Goal: Task Accomplishment & Management: Manage account settings

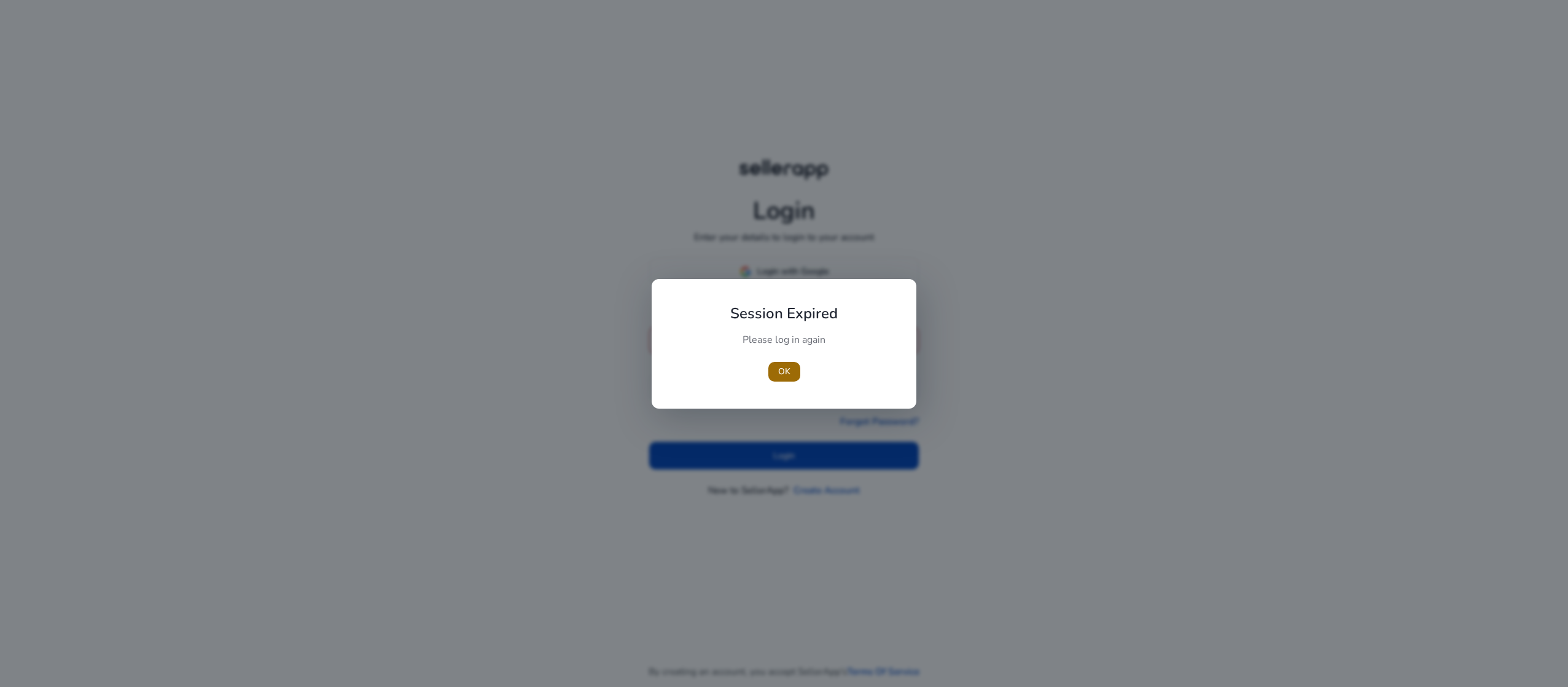
type input "**********"
click at [794, 365] on span "button" at bounding box center [784, 372] width 32 height 29
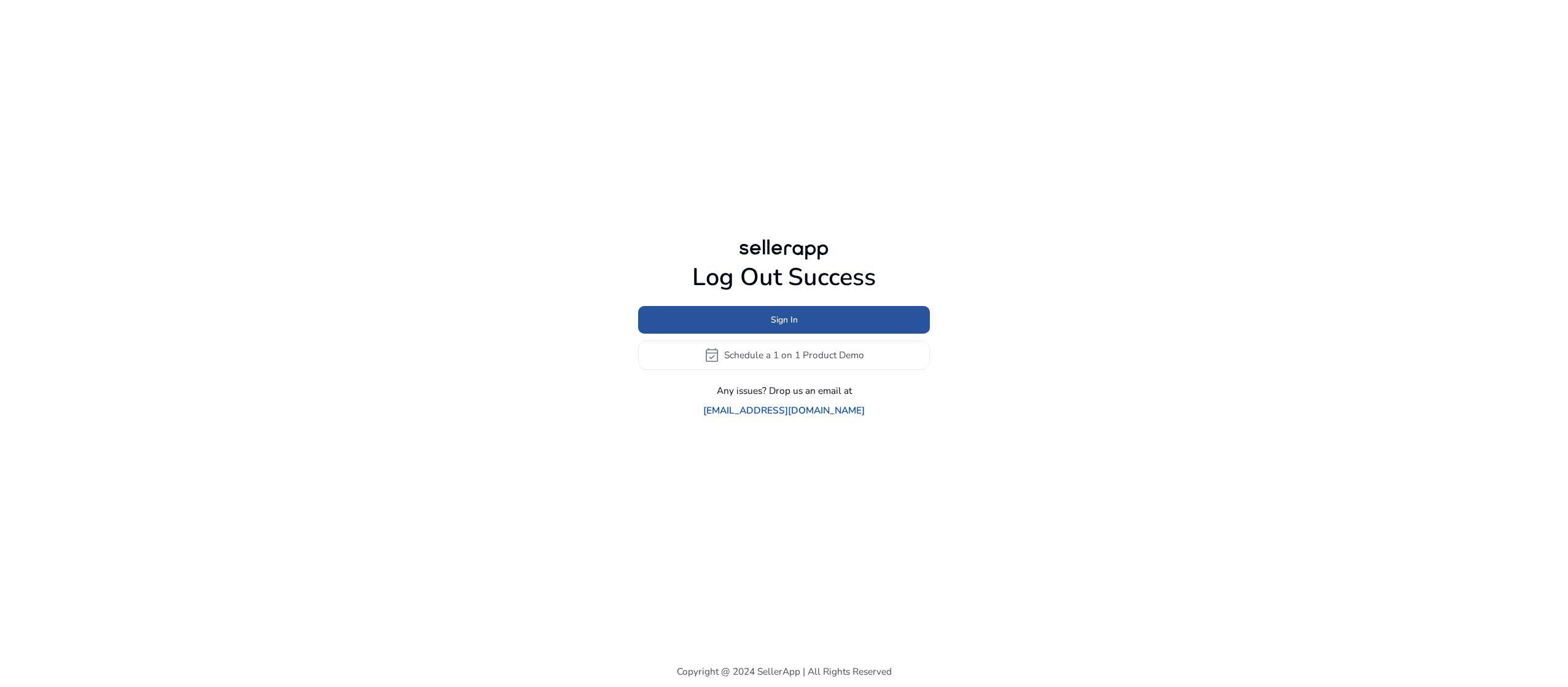
click at [767, 329] on span at bounding box center [784, 319] width 292 height 29
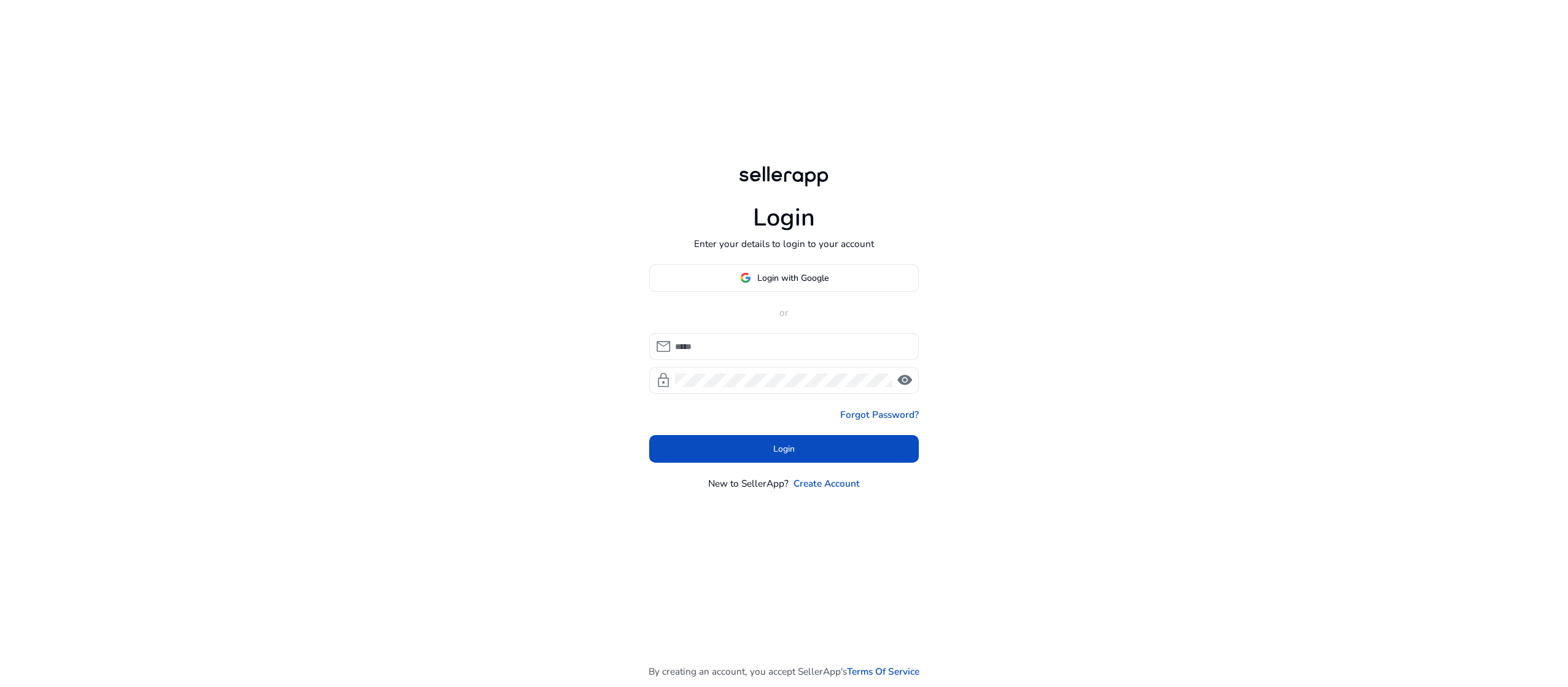
type input "**********"
click at [755, 456] on span at bounding box center [784, 449] width 270 height 29
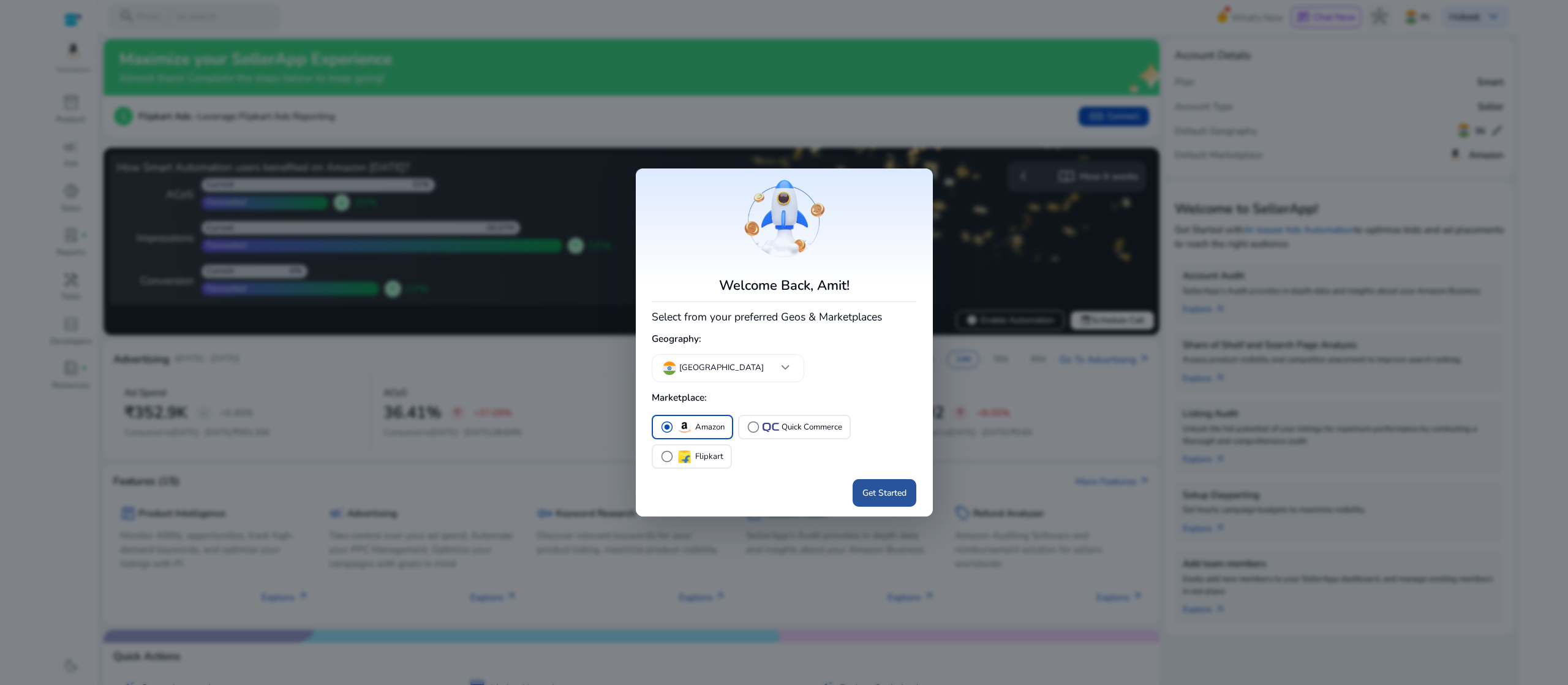
click at [882, 483] on span at bounding box center [884, 493] width 63 height 29
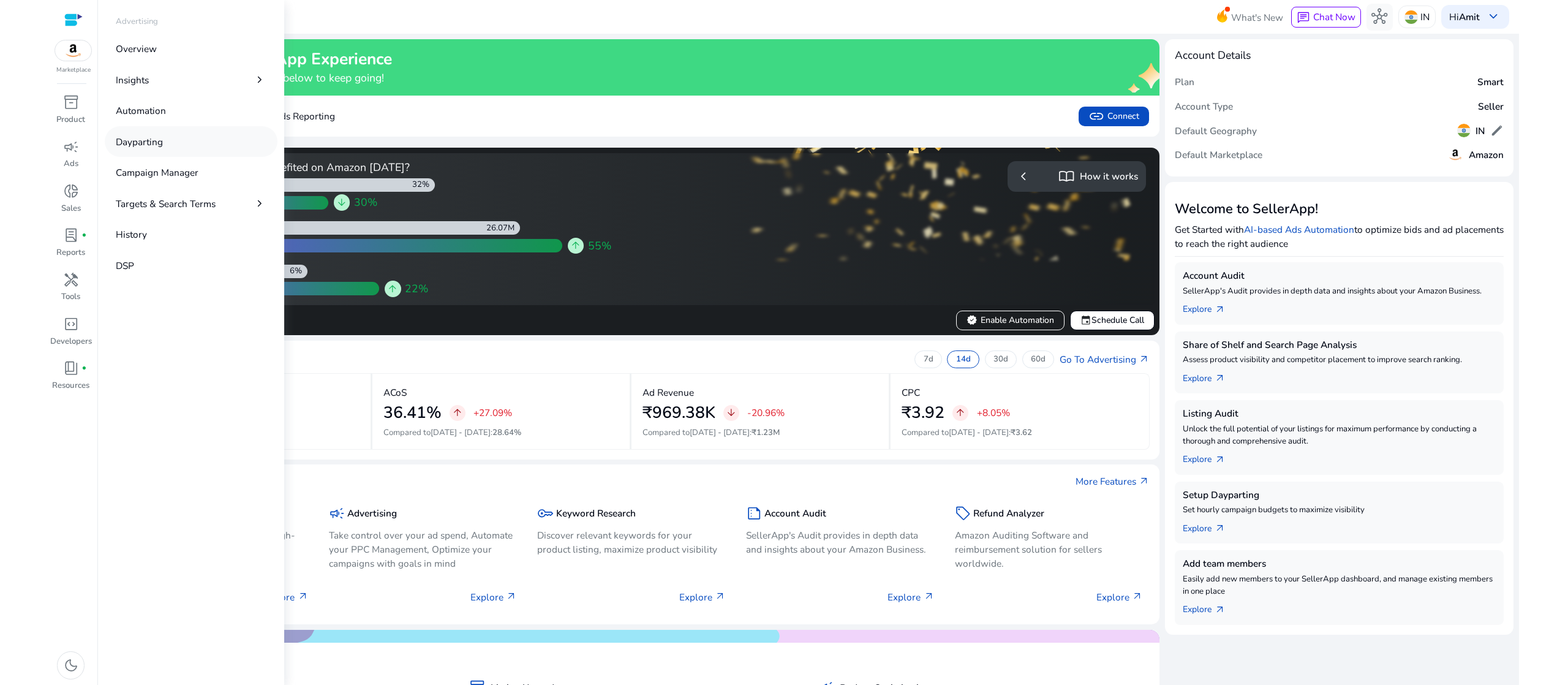
click at [166, 142] on link "Dayparting" at bounding box center [190, 141] width 173 height 30
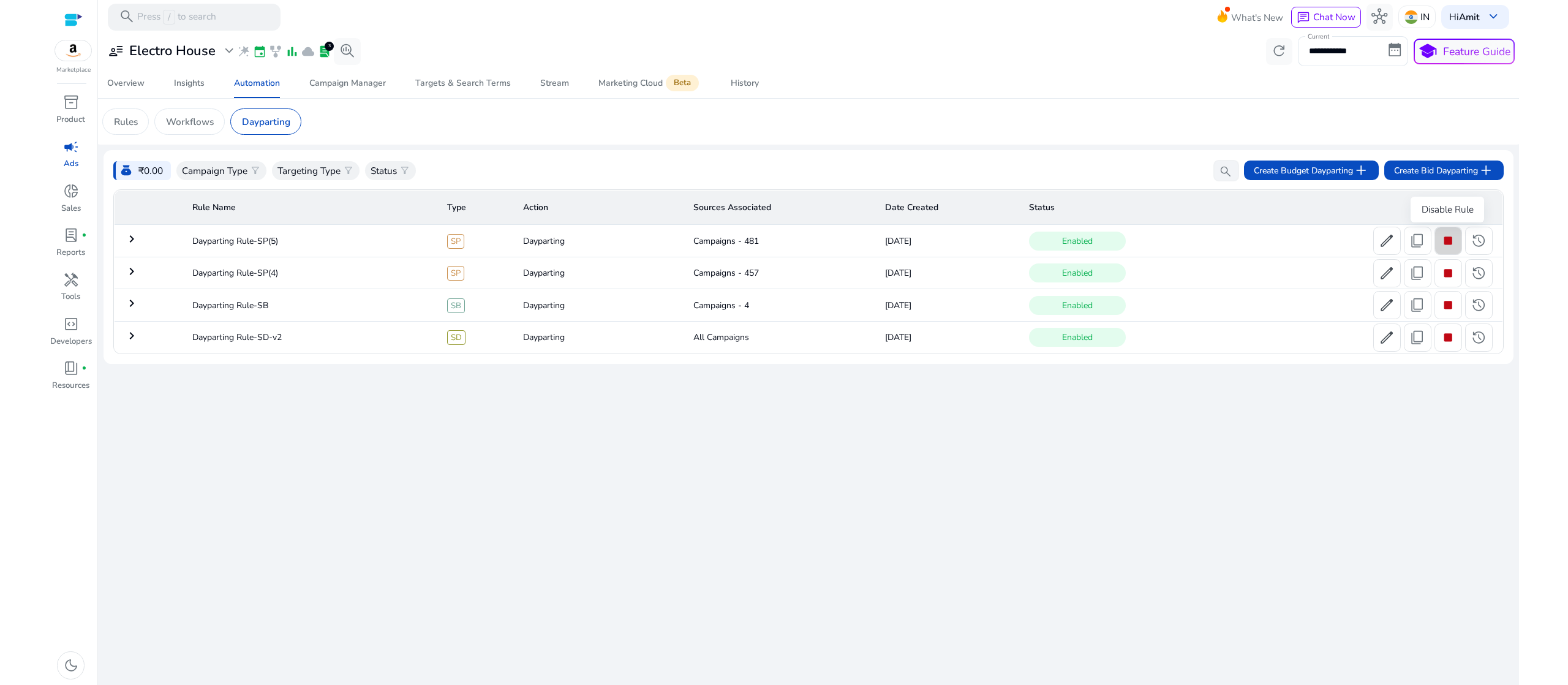
click at [1446, 242] on span "stop" at bounding box center [1447, 241] width 16 height 16
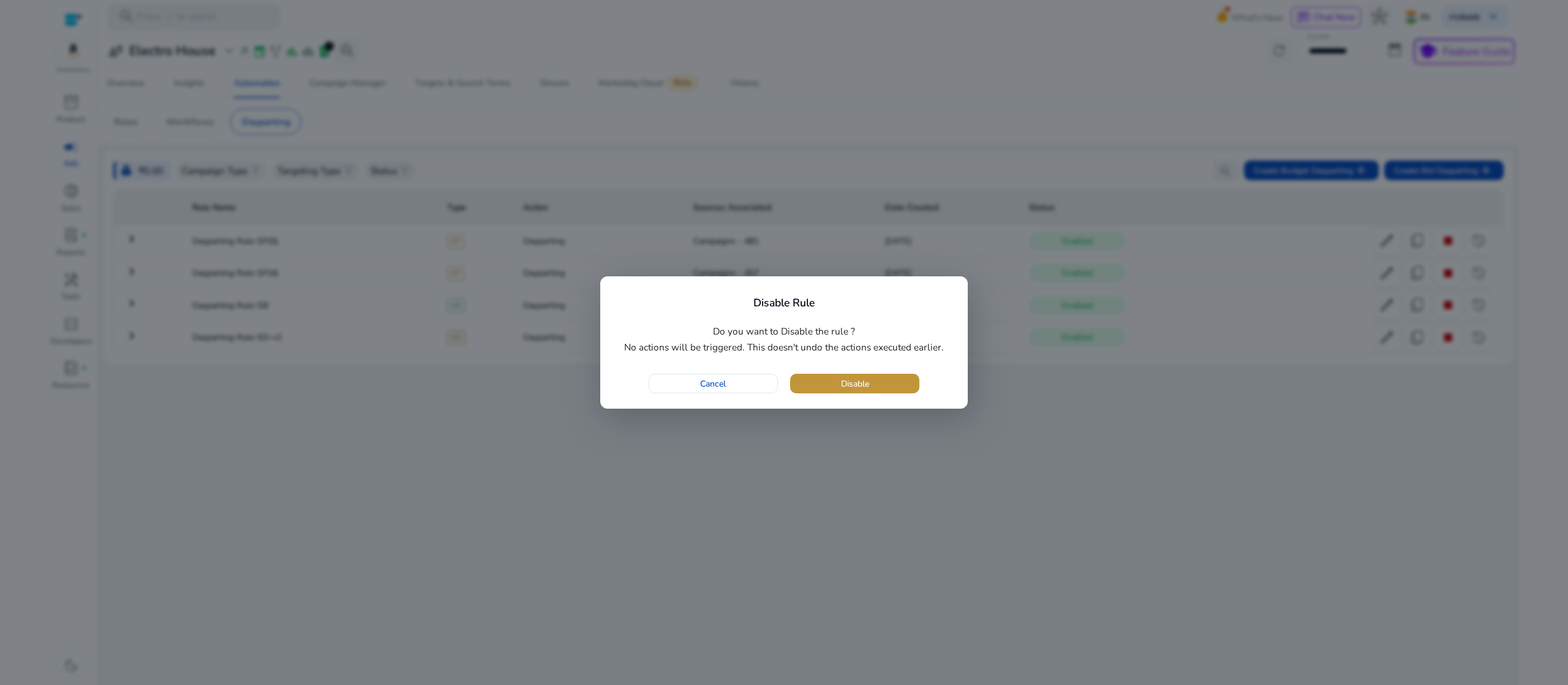
click at [832, 383] on span "button" at bounding box center [854, 383] width 129 height 29
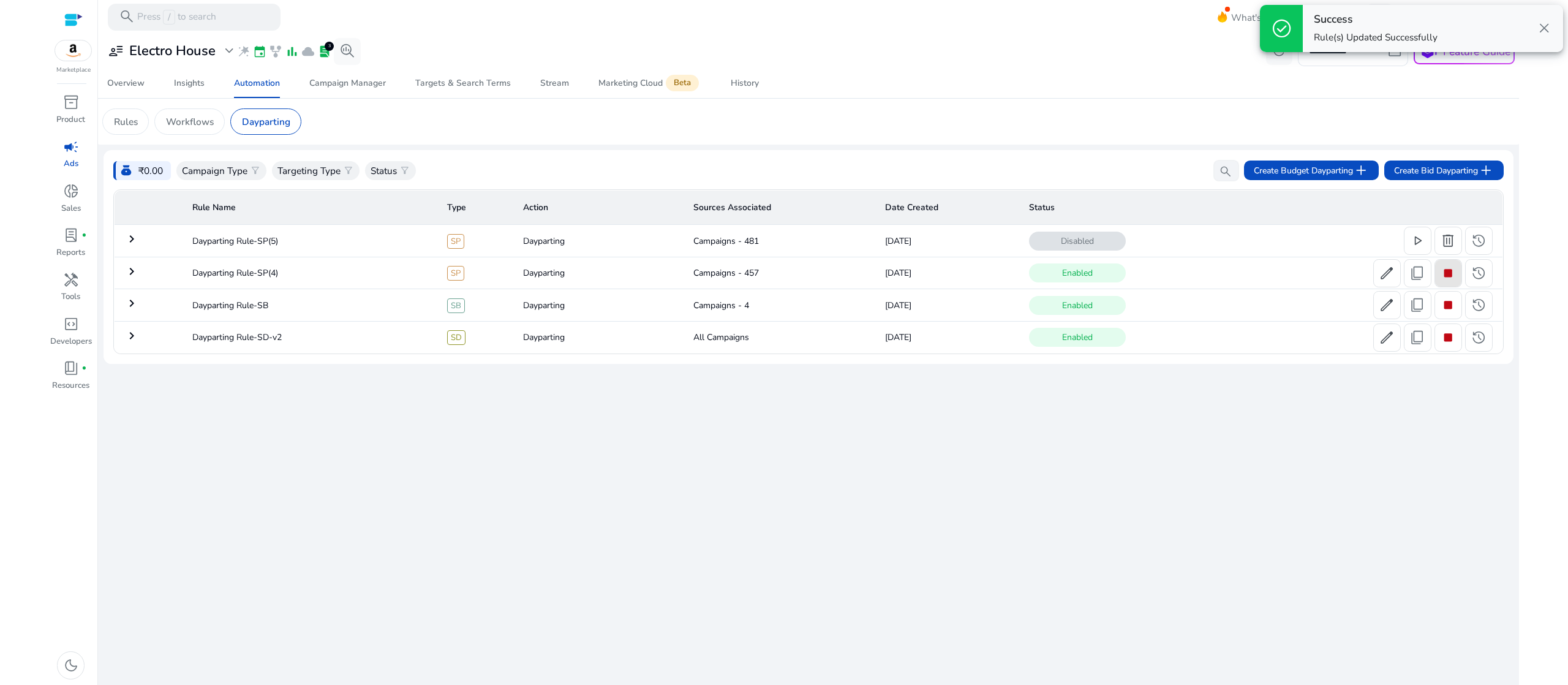
click at [1452, 286] on span at bounding box center [1448, 273] width 27 height 29
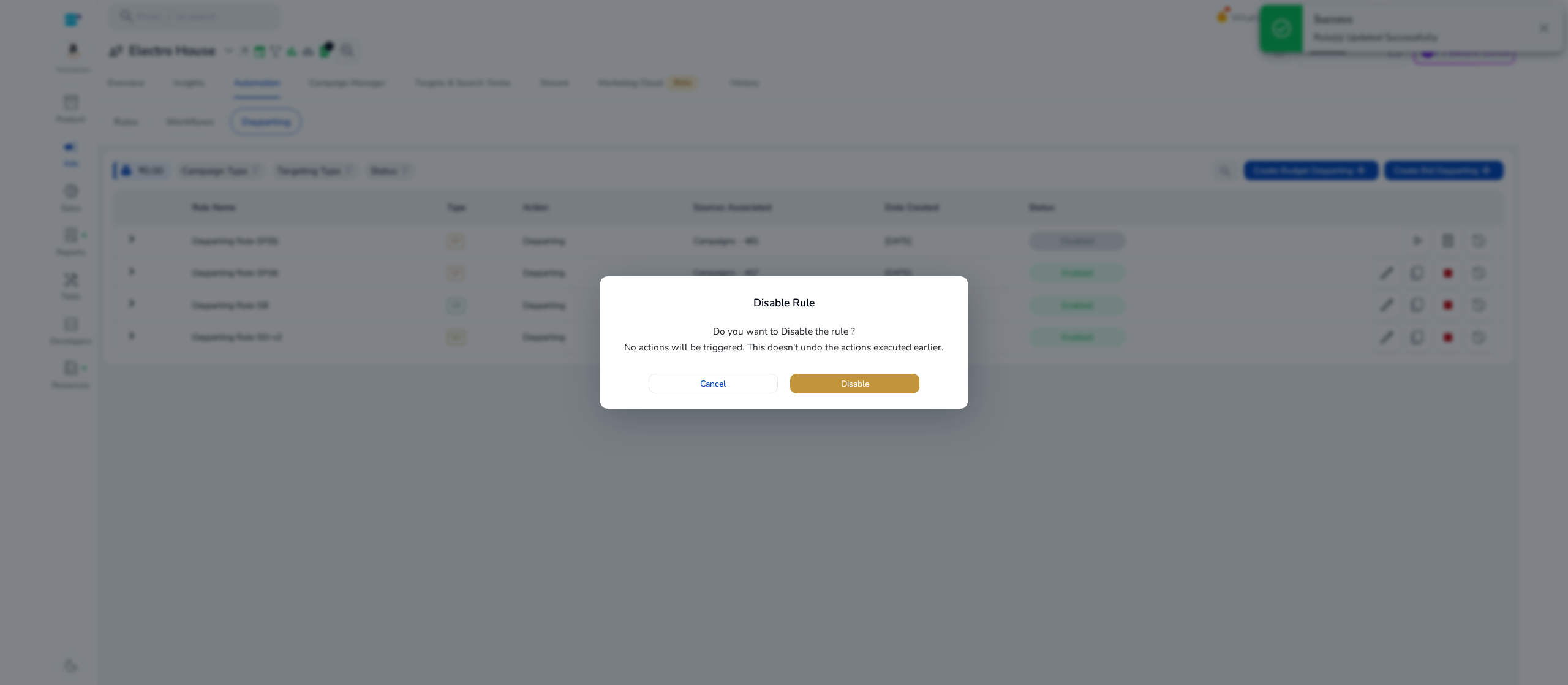
click at [887, 378] on span "button" at bounding box center [854, 383] width 129 height 29
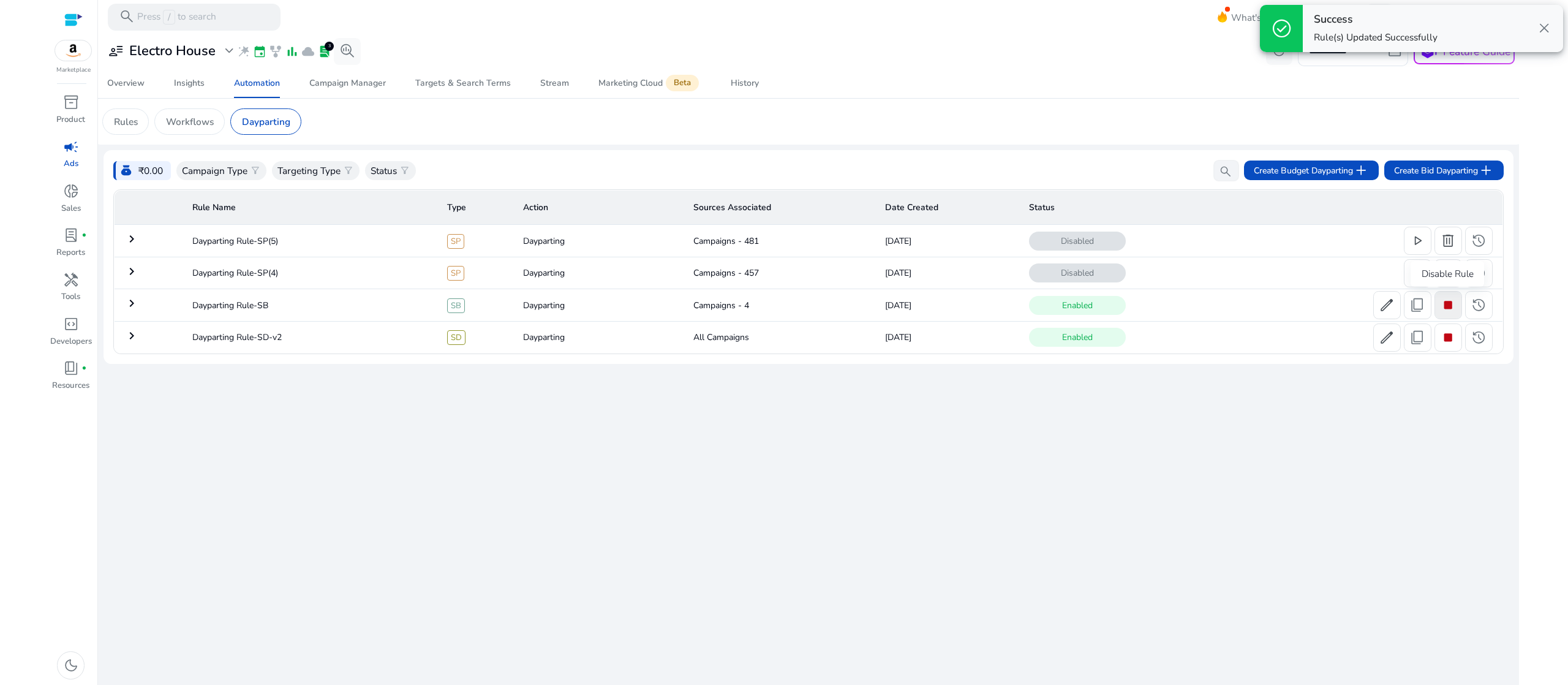
click at [1446, 297] on span "stop" at bounding box center [1447, 305] width 16 height 16
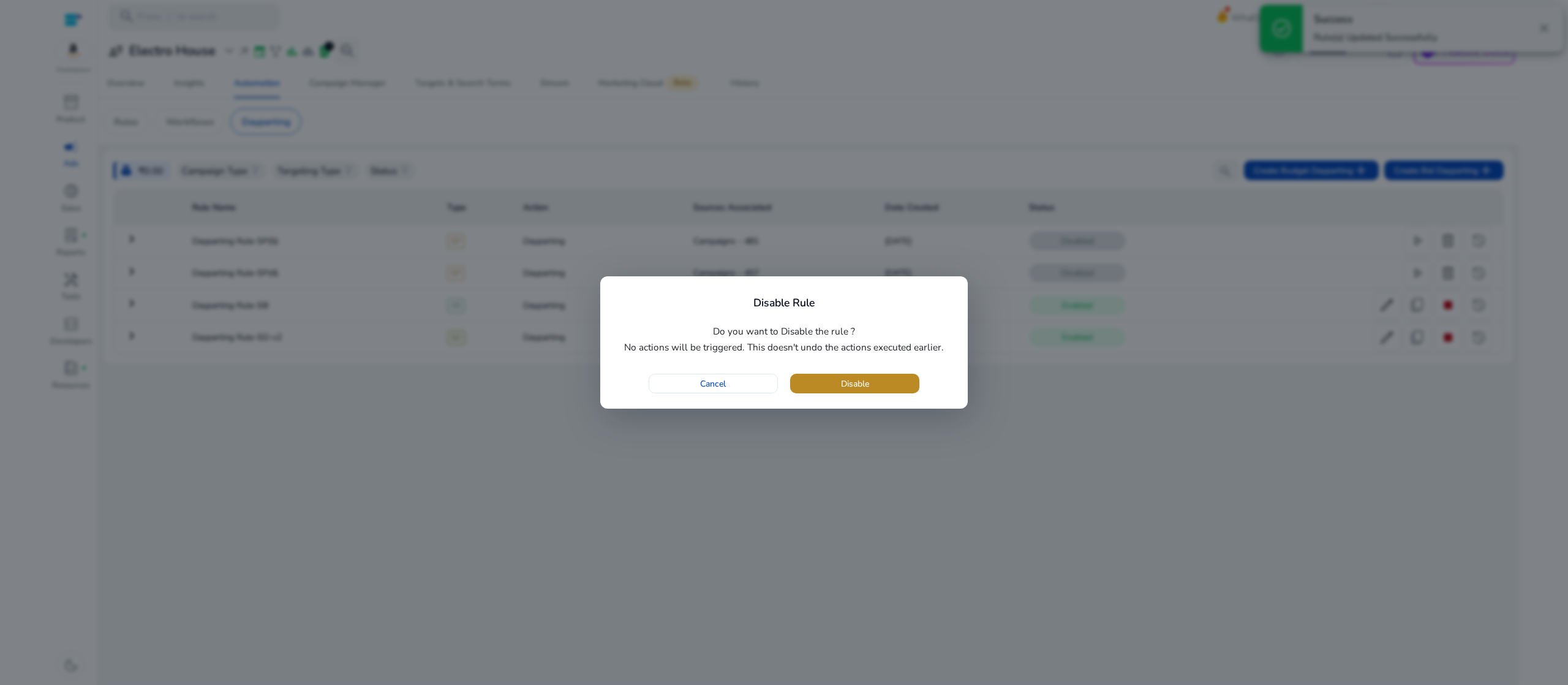
click at [837, 384] on span "button" at bounding box center [854, 383] width 129 height 29
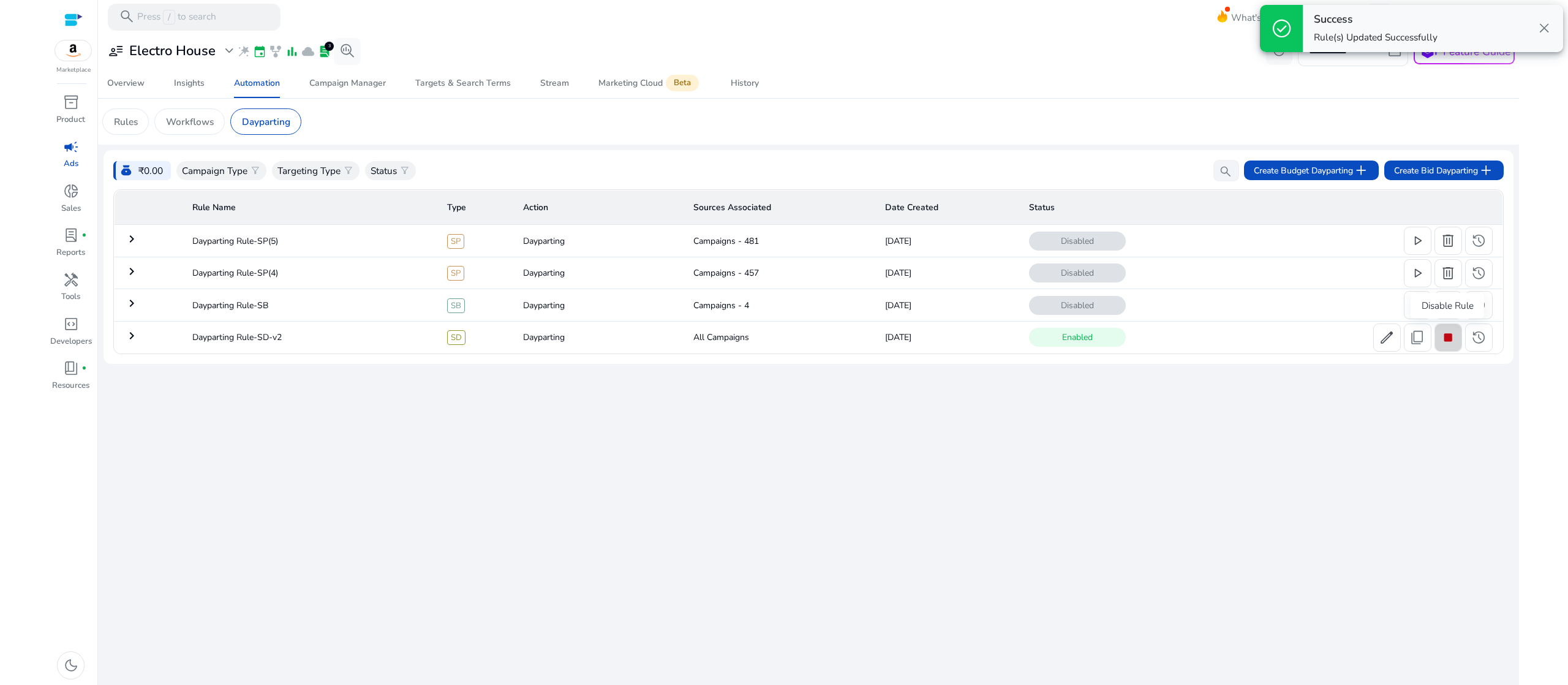
click at [1448, 344] on span "stop" at bounding box center [1447, 337] width 16 height 16
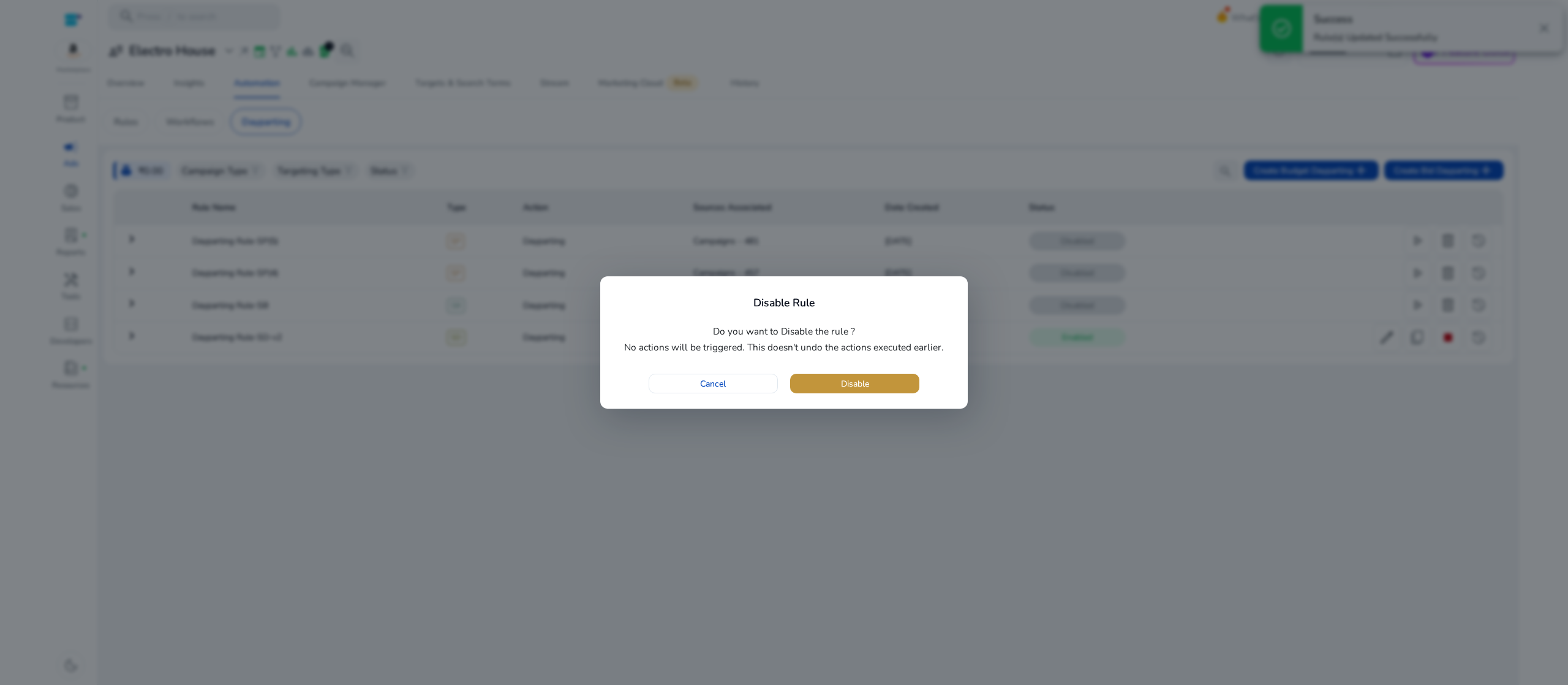
click at [881, 380] on span "button" at bounding box center [854, 383] width 129 height 29
